Goal: Transaction & Acquisition: Purchase product/service

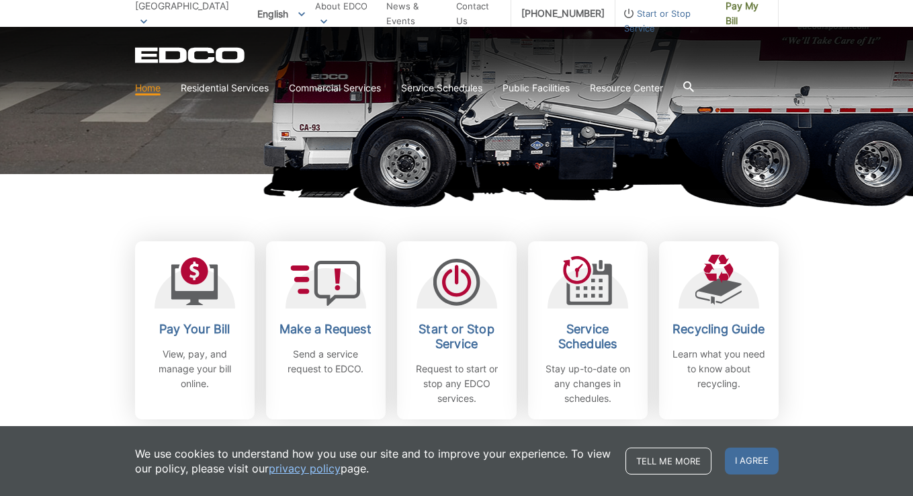
scroll to position [264, 0]
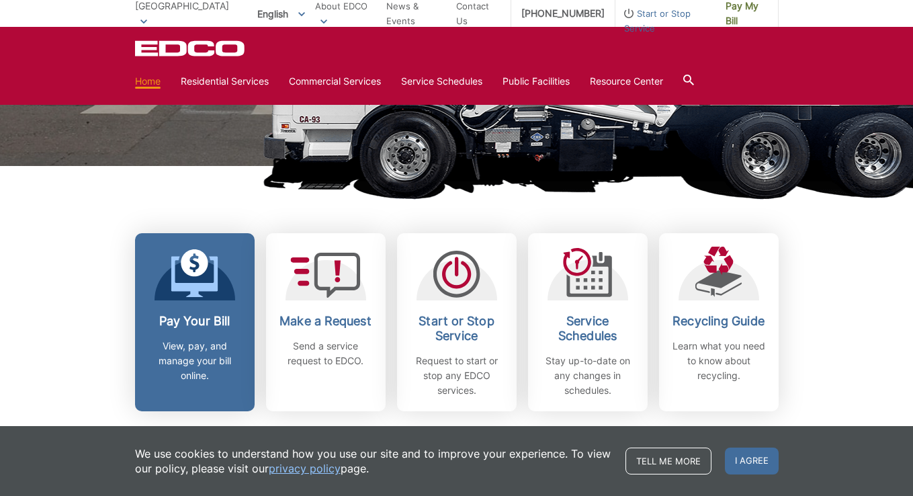
click at [203, 318] on h2 "Pay Your Bill" at bounding box center [194, 321] width 99 height 15
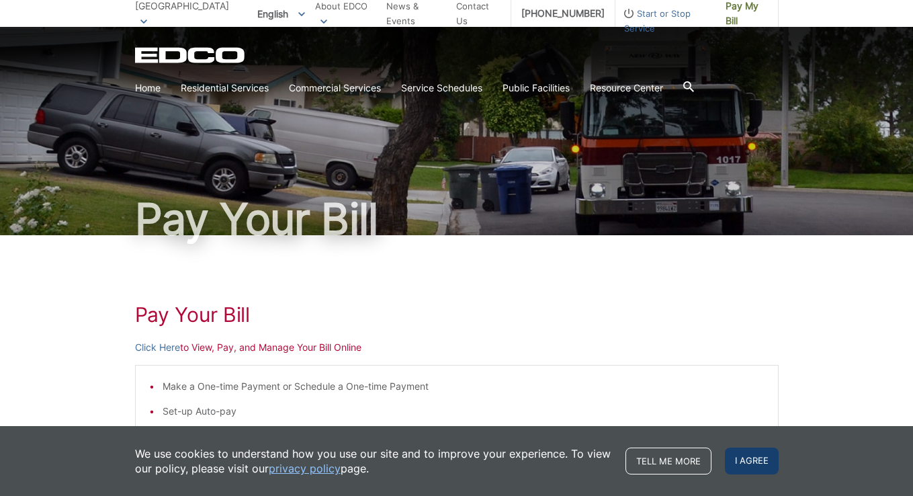
click at [747, 452] on span "I agree" at bounding box center [752, 461] width 54 height 27
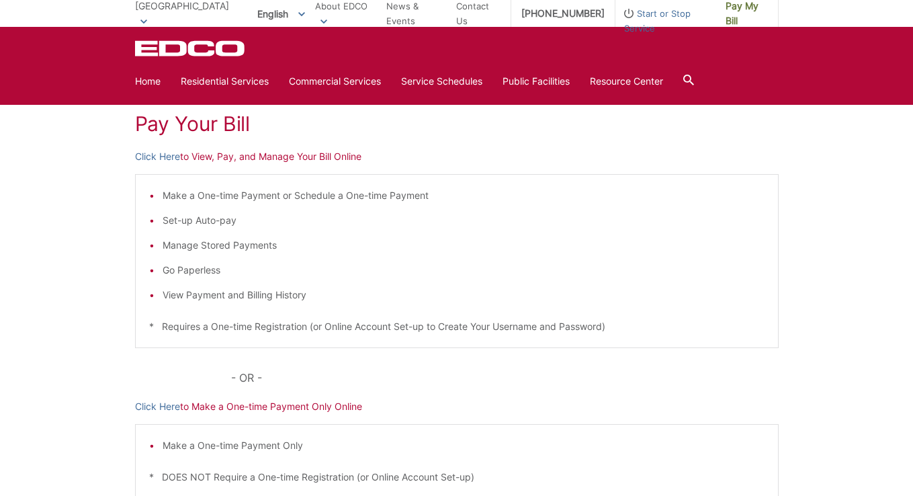
scroll to position [87, 0]
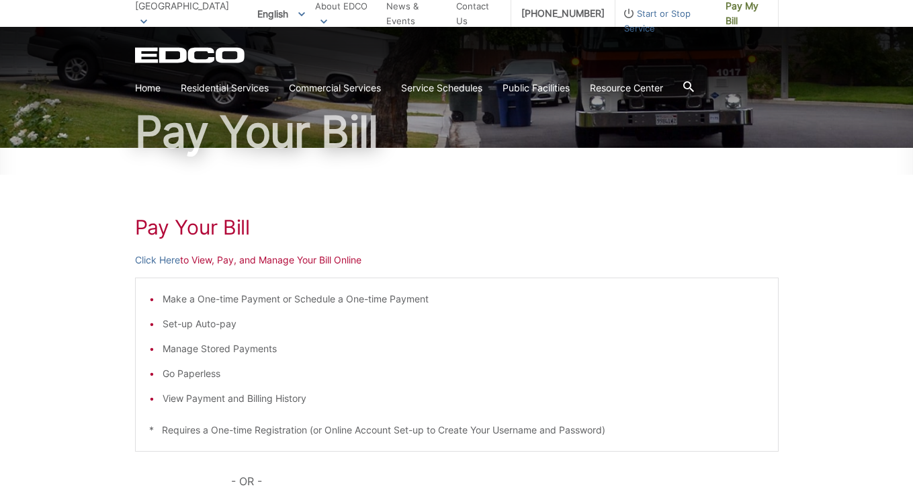
click at [292, 262] on p "Click Here to View, Pay, and Manage Your Bill Online" at bounding box center [457, 260] width 644 height 15
click at [307, 257] on p "Click Here to View, Pay, and Manage Your Bill Online" at bounding box center [457, 260] width 644 height 15
click at [163, 257] on link "Click Here" at bounding box center [157, 260] width 45 height 15
